Goal: Information Seeking & Learning: Learn about a topic

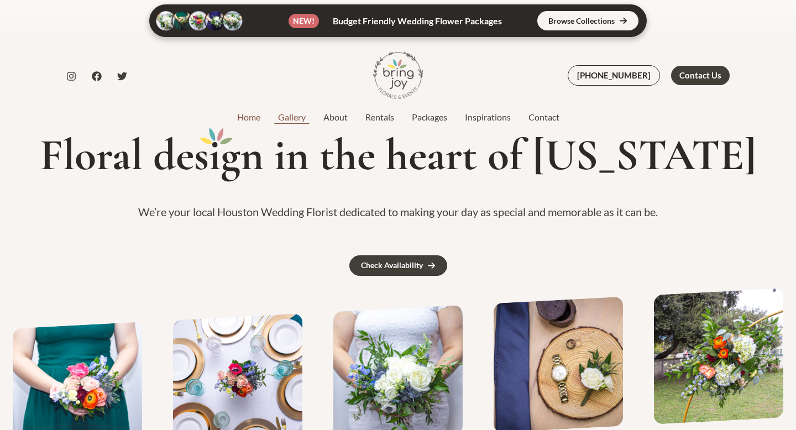
click at [287, 117] on link "Gallery" at bounding box center [291, 117] width 45 height 13
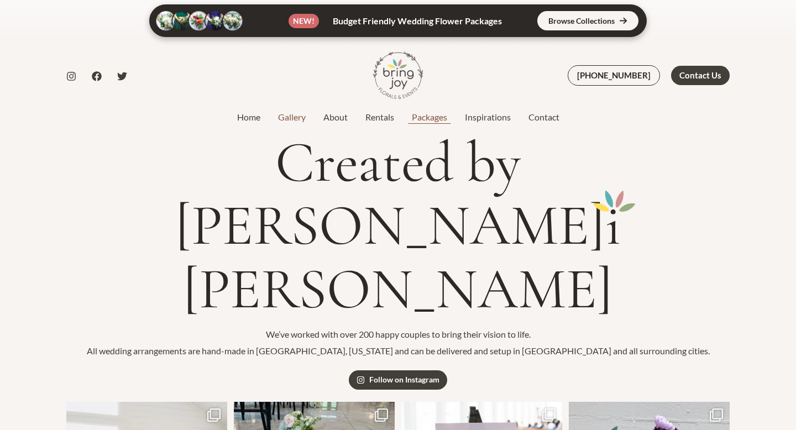
click at [436, 117] on link "Packages" at bounding box center [429, 117] width 53 height 13
